Goal: Find specific page/section

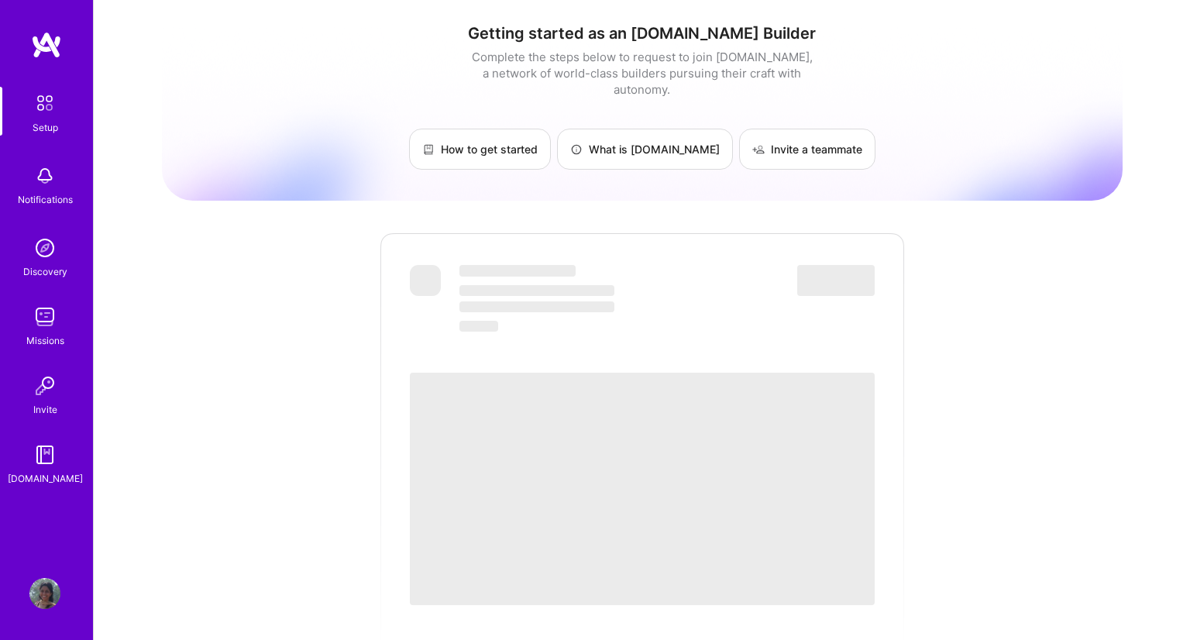
click at [642, 463] on span "‌" at bounding box center [642, 489] width 465 height 232
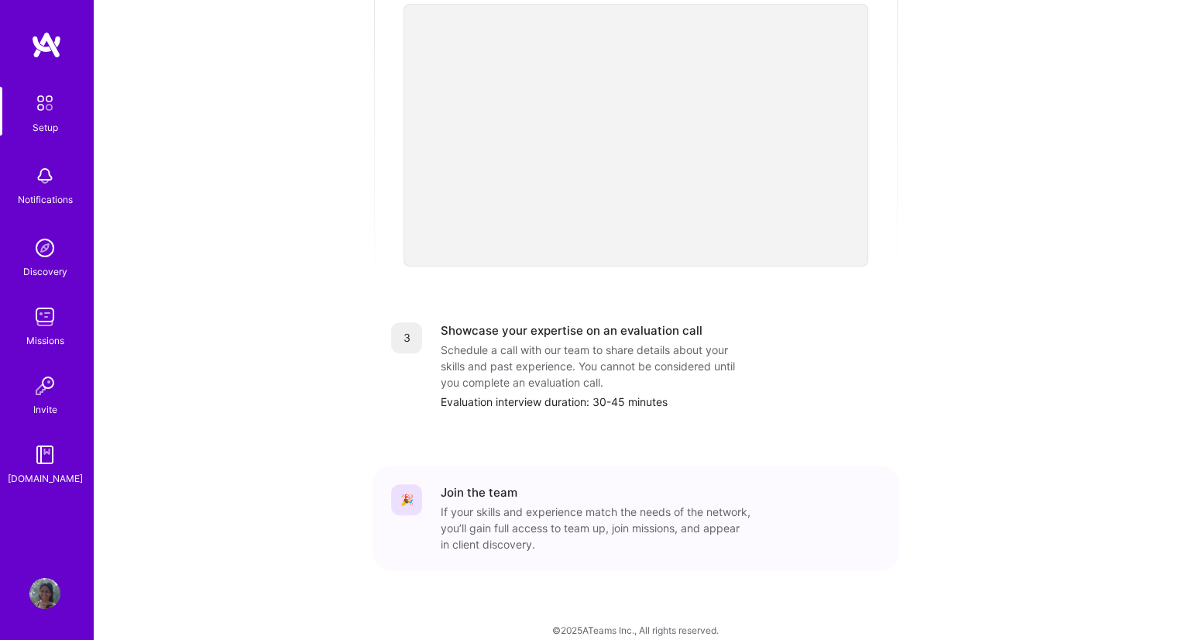
scroll to position [486, 0]
click at [50, 113] on img at bounding box center [45, 103] width 33 height 33
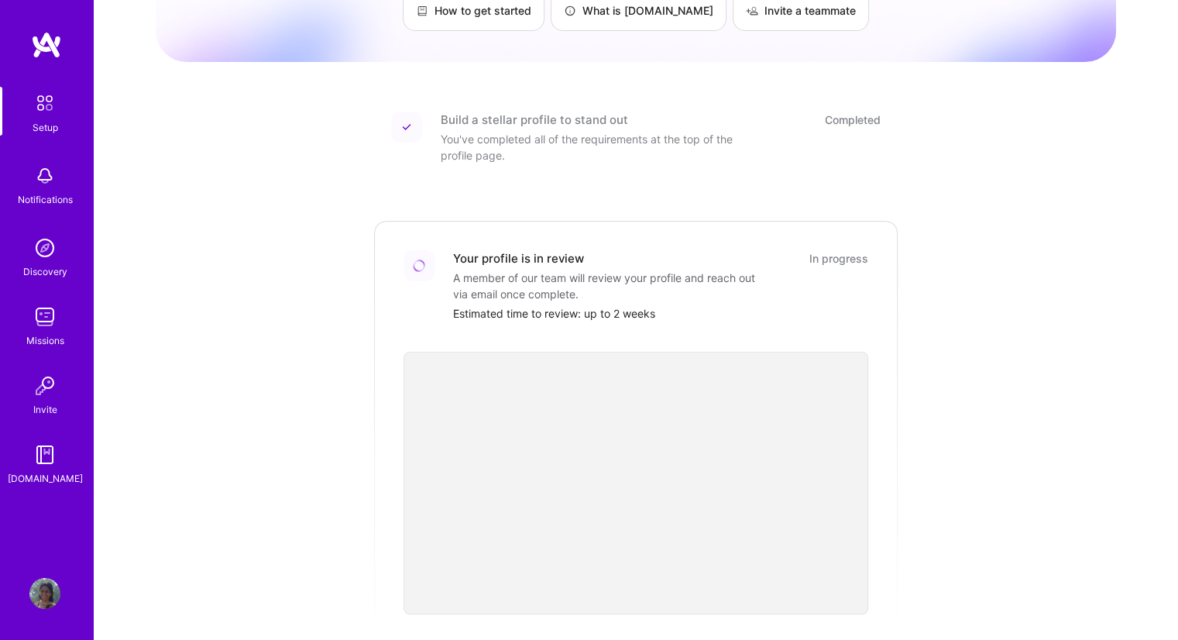
scroll to position [0, 0]
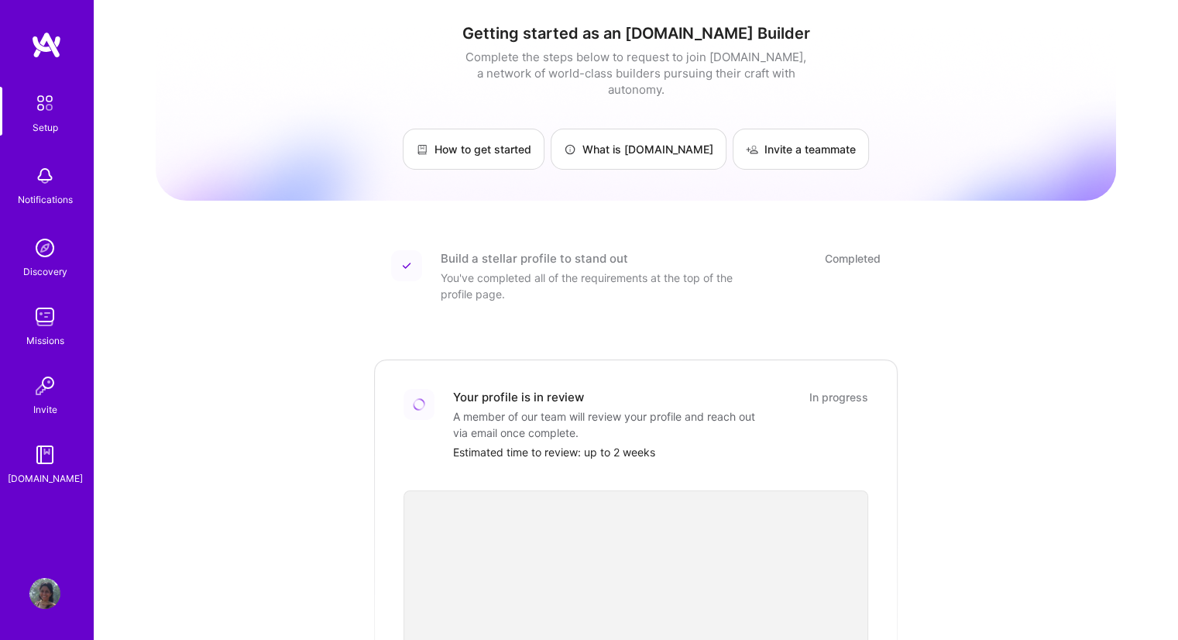
click at [41, 581] on img at bounding box center [44, 593] width 31 height 31
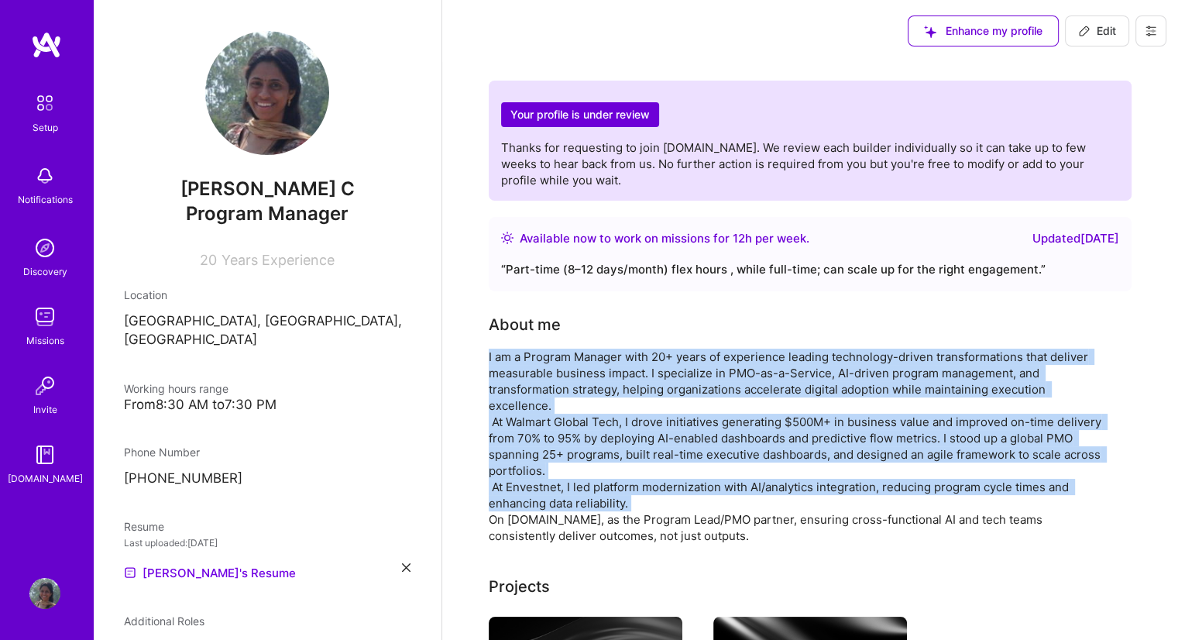
drag, startPoint x: 484, startPoint y: 352, endPoint x: 661, endPoint y: 504, distance: 232.9
copy div "I am a Program Manager with 20+ years of experience leading technology-driven t…"
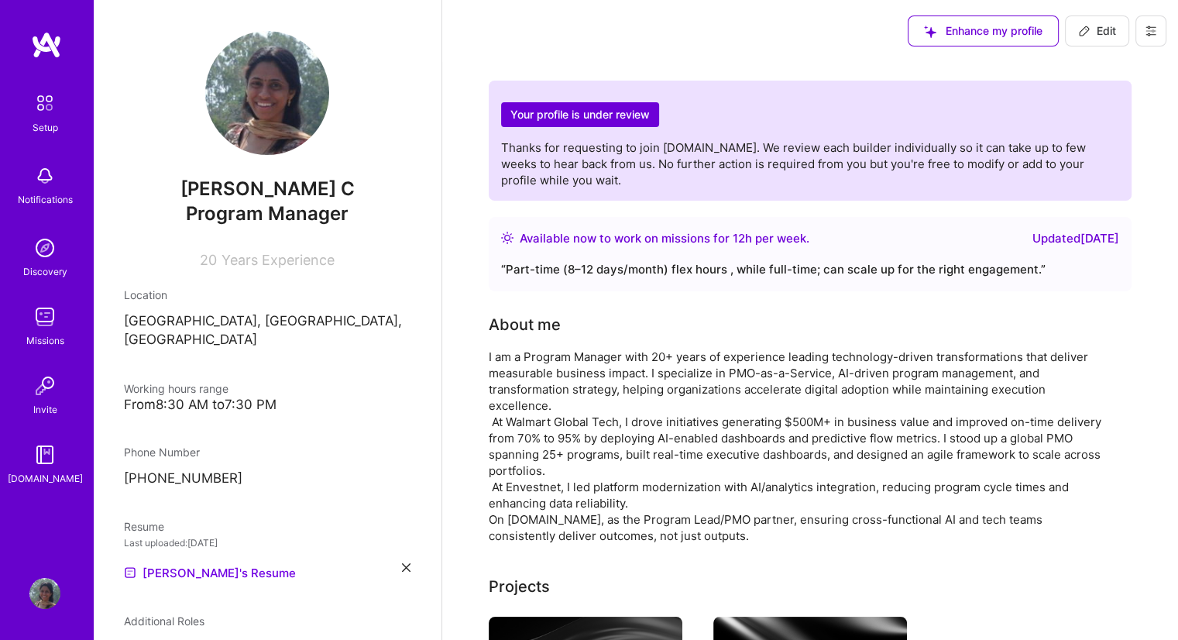
click at [551, 517] on div "I am a Program Manager with 20+ years of experience leading technology-driven t…" at bounding box center [799, 446] width 620 height 195
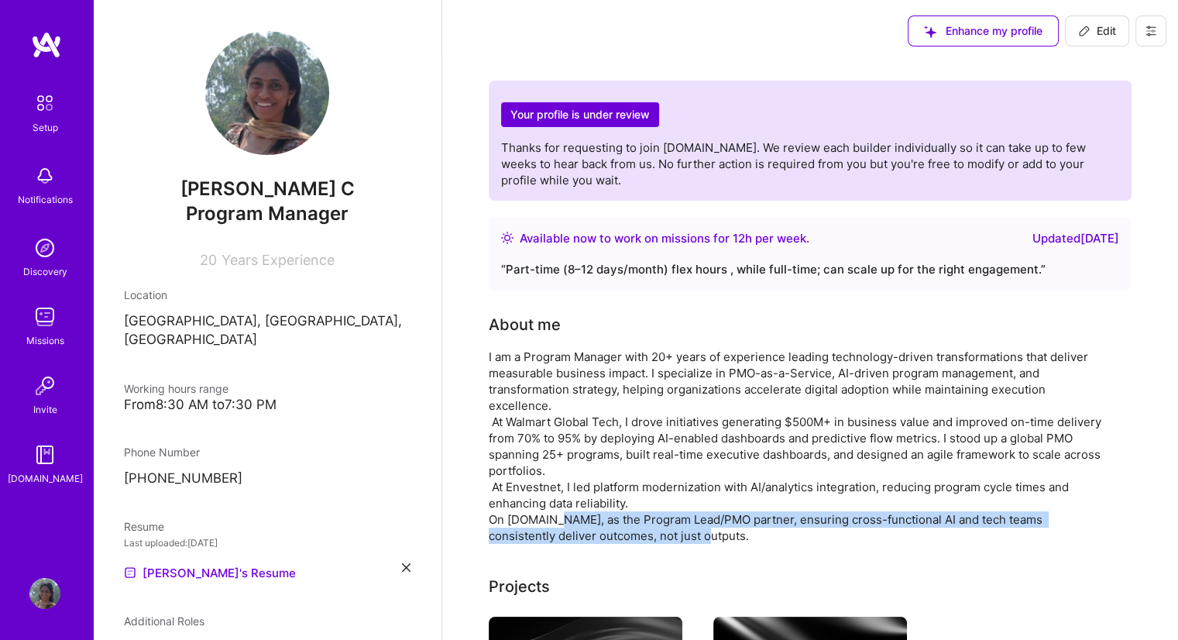
drag, startPoint x: 556, startPoint y: 522, endPoint x: 638, endPoint y: 540, distance: 83.3
click at [638, 540] on div "I am a Program Manager with 20+ years of experience leading technology-driven t…" at bounding box center [799, 446] width 620 height 195
copy div "as the Program Lead/PMO partner, ensuring cross-functional AI and tech teams co…"
